Goal: Information Seeking & Learning: Learn about a topic

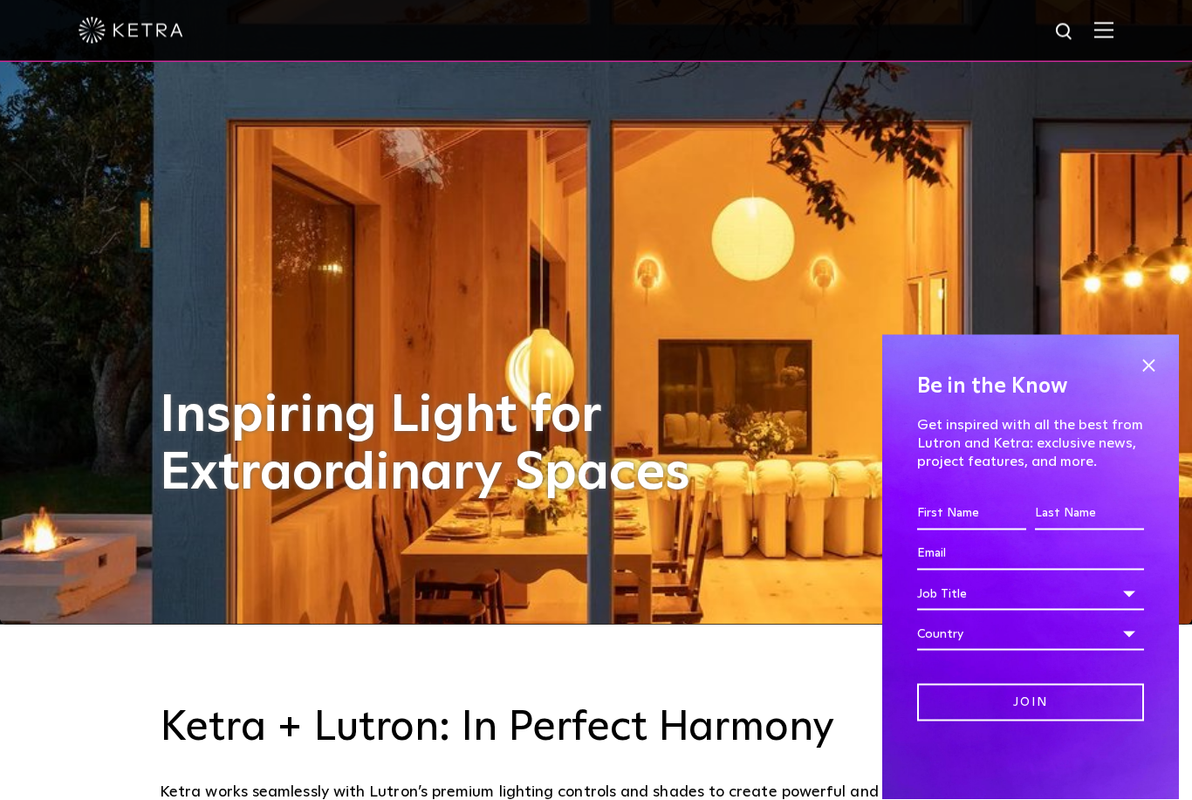
scroll to position [176, 0]
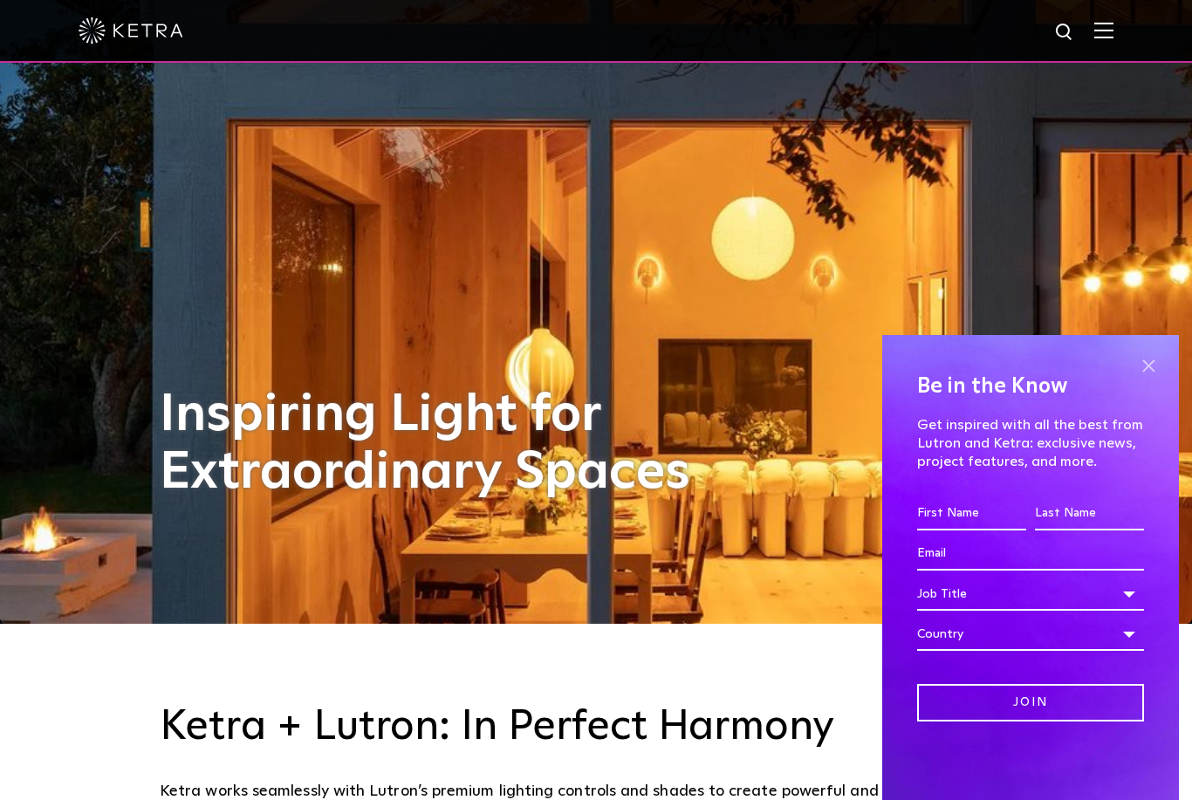
click at [1154, 379] on span at bounding box center [1148, 366] width 26 height 26
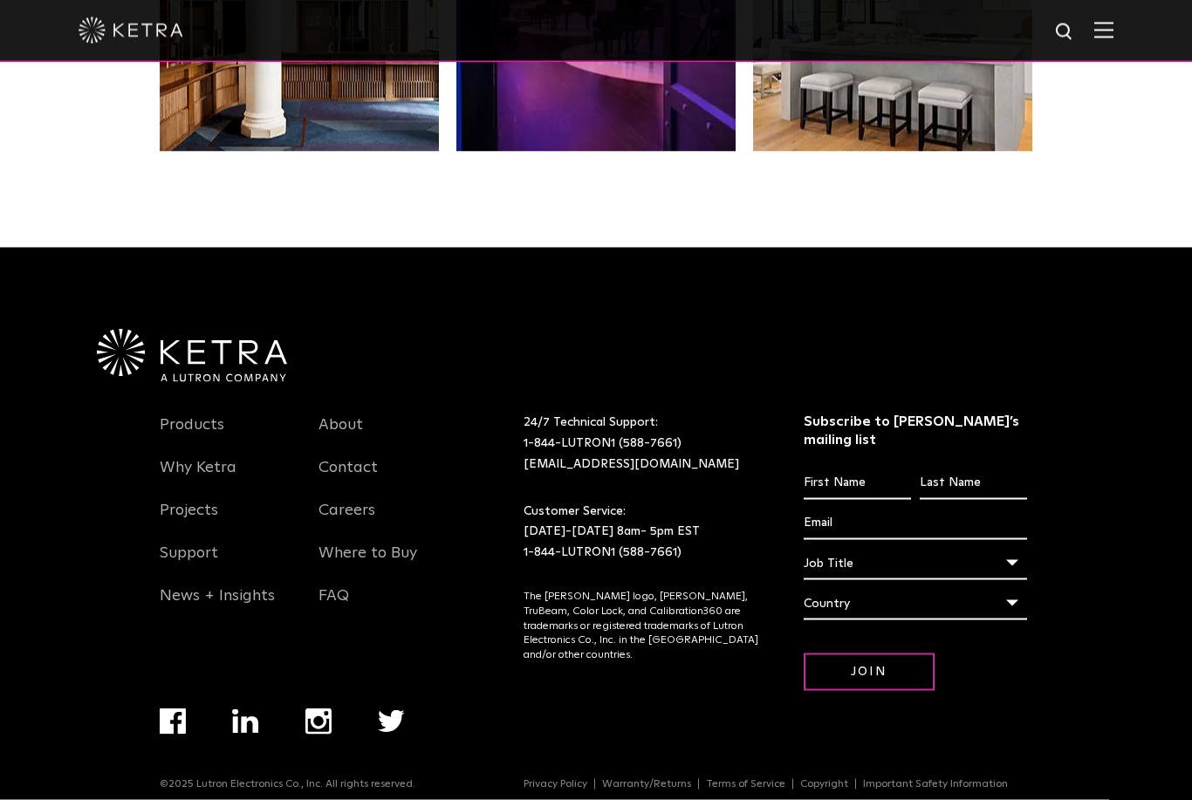
scroll to position [3666, 0]
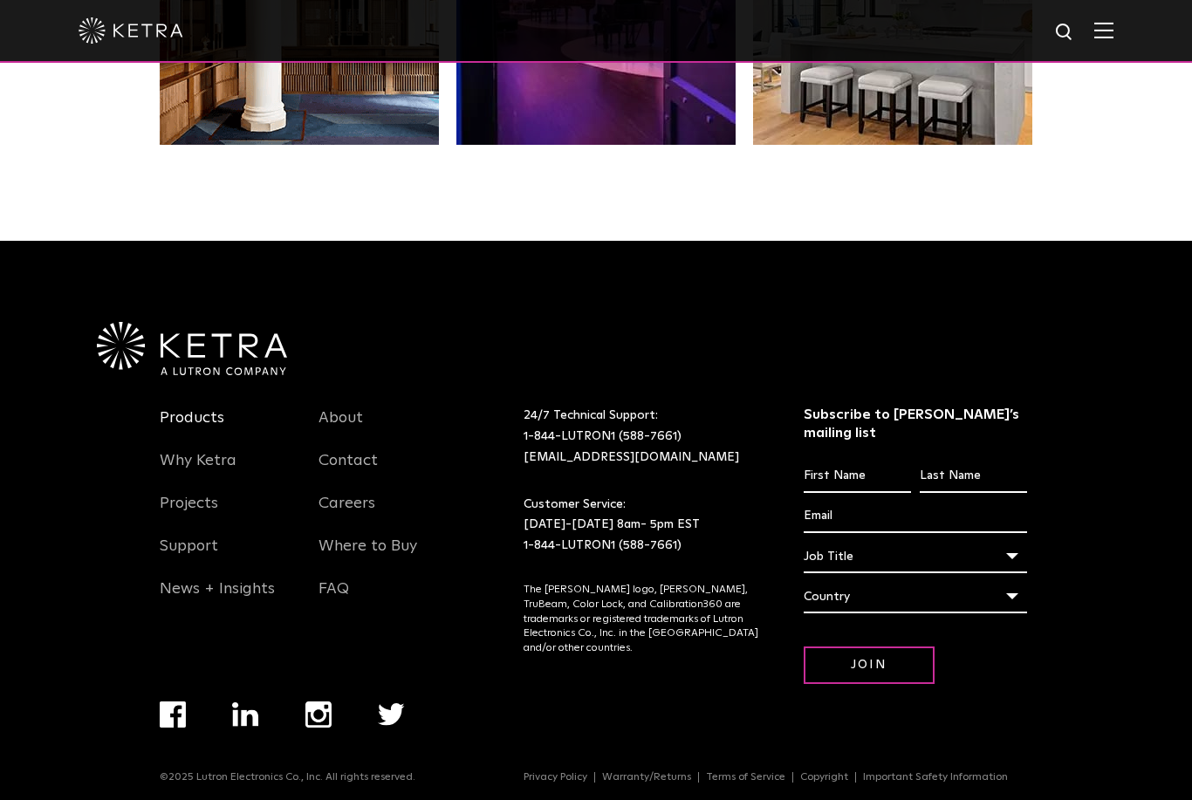
click at [194, 448] on link "Products" at bounding box center [192, 428] width 65 height 40
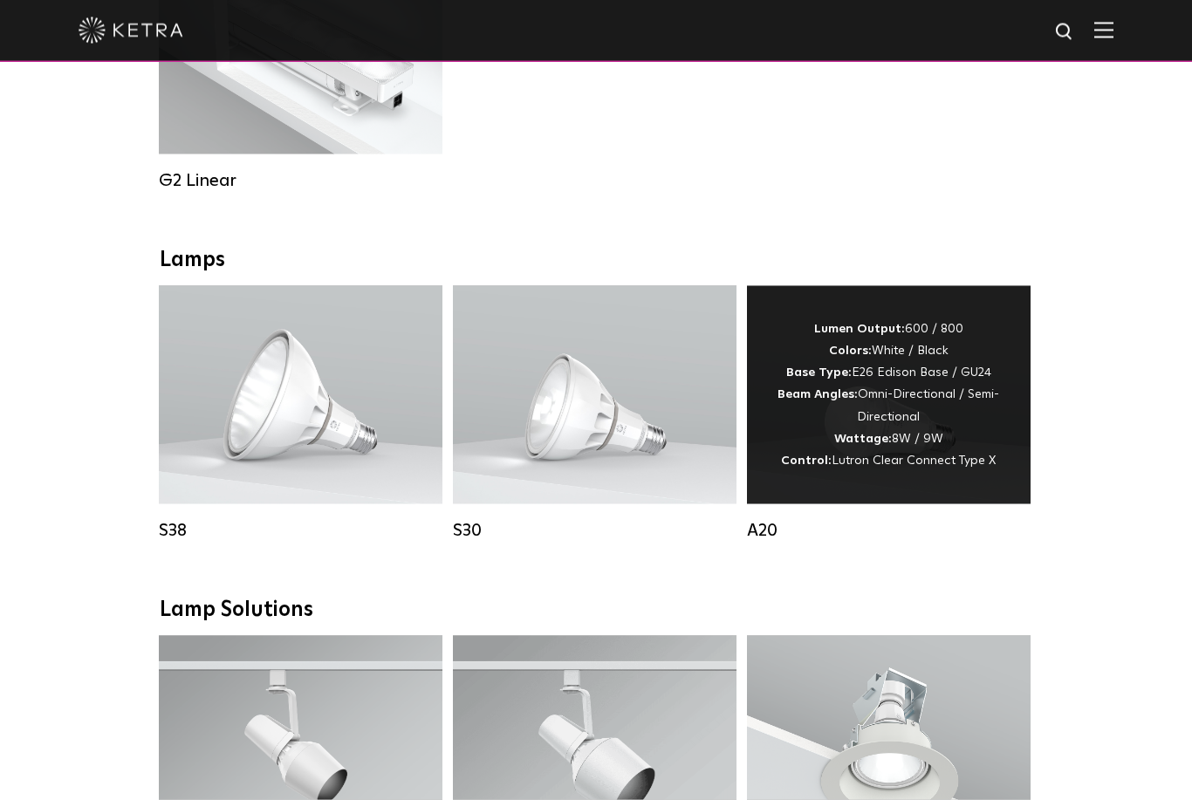
scroll to position [1078, 0]
click at [916, 441] on div "Lumen Output: 600 / 800 Colors: White / Black Base Type: E26 Edison Base / GU24…" at bounding box center [888, 395] width 231 height 154
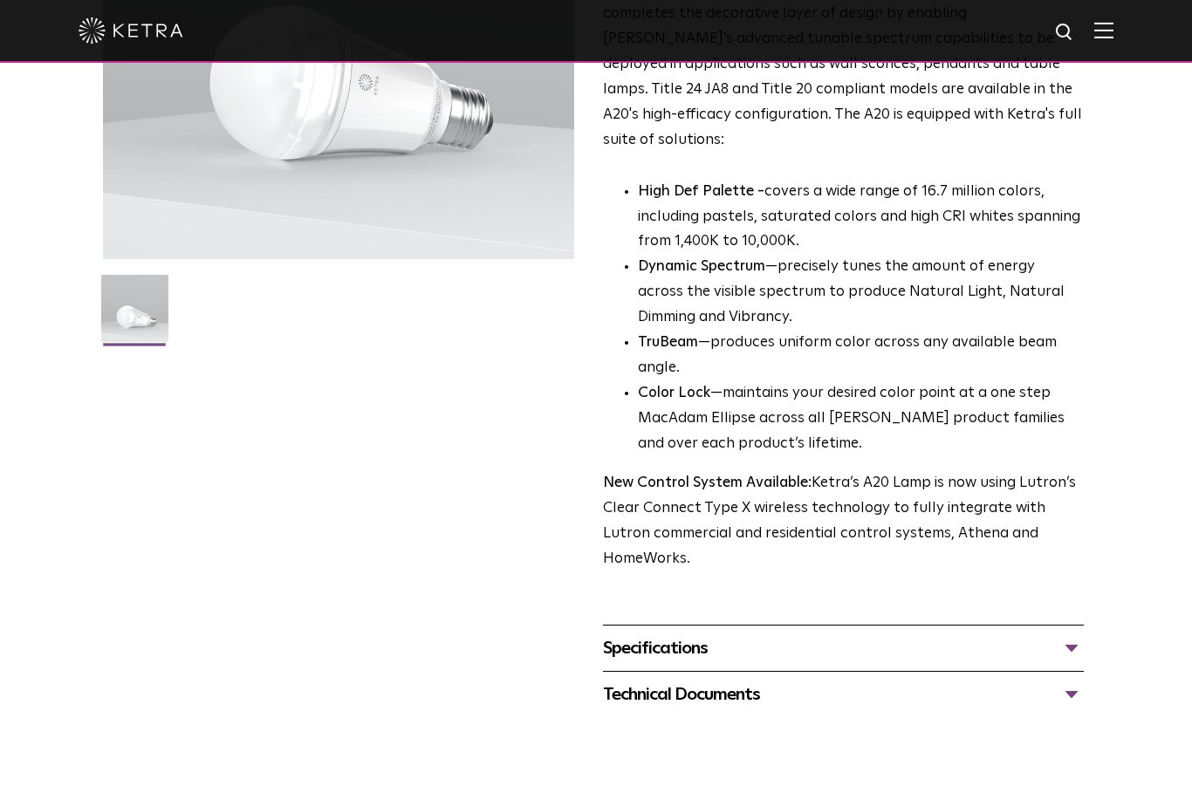
scroll to position [366, 0]
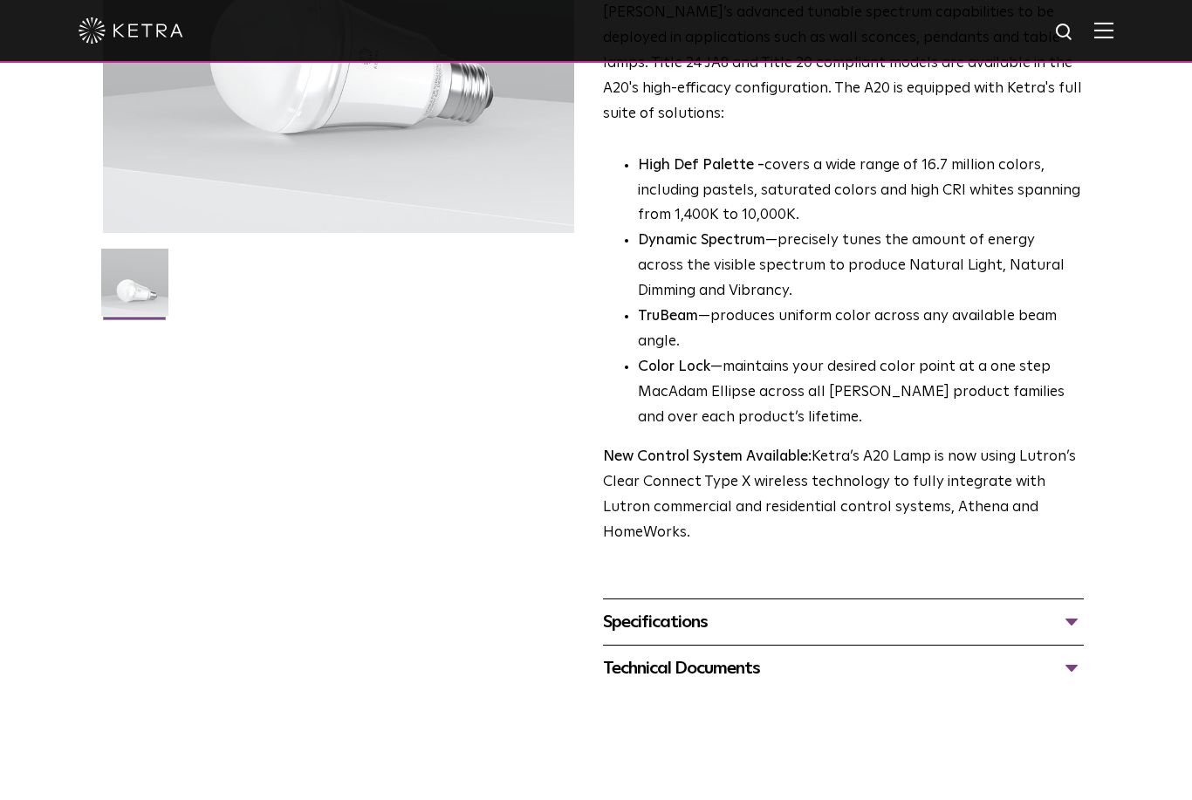
click at [1070, 608] on div "Specifications" at bounding box center [843, 622] width 481 height 28
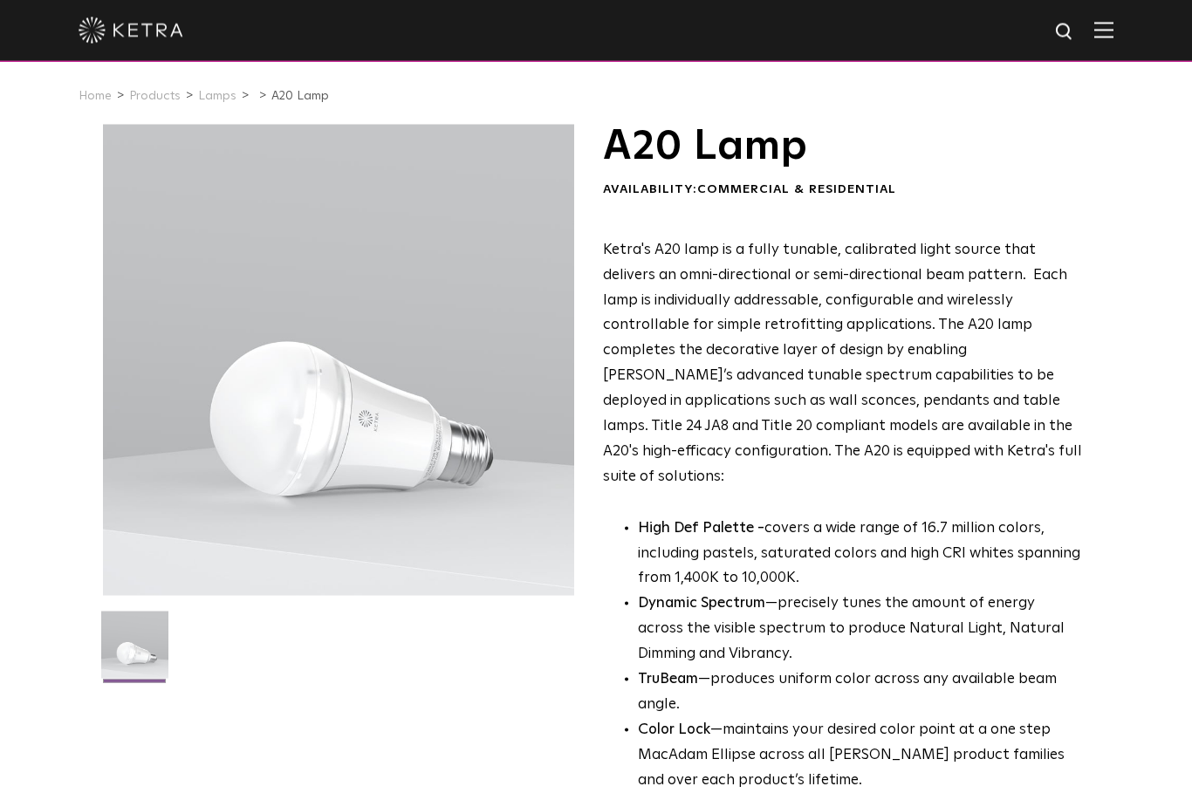
scroll to position [0, 0]
